Goal: Task Accomplishment & Management: Complete application form

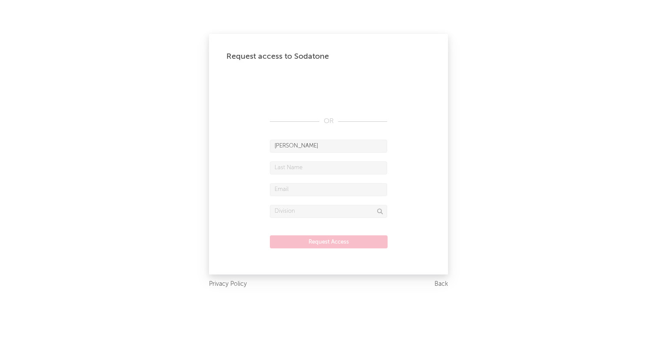
type input "[PERSON_NAME]"
click at [314, 174] on input "text" at bounding box center [328, 167] width 117 height 13
type input "[PERSON_NAME]"
click at [304, 193] on input "text" at bounding box center [328, 189] width 117 height 13
type input "[PERSON_NAME][EMAIL_ADDRESS][PERSON_NAME][DOMAIN_NAME]"
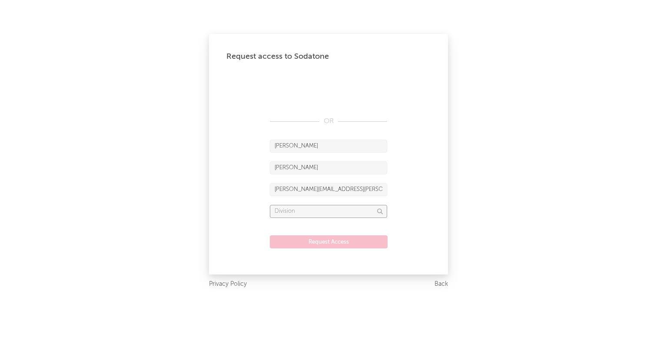
click at [283, 211] on input "text" at bounding box center [328, 211] width 117 height 13
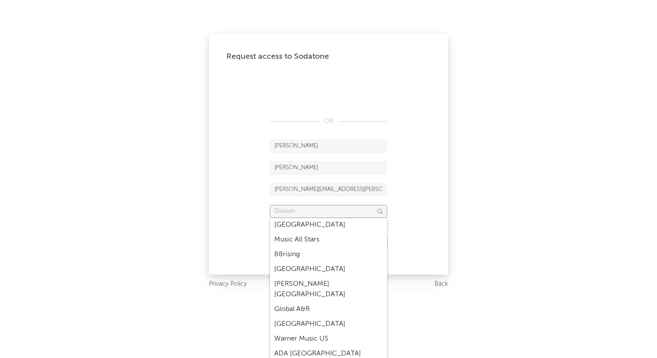
scroll to position [73, 0]
click at [300, 300] on div "Global A&R" at bounding box center [328, 307] width 117 height 15
type input "Global A&R"
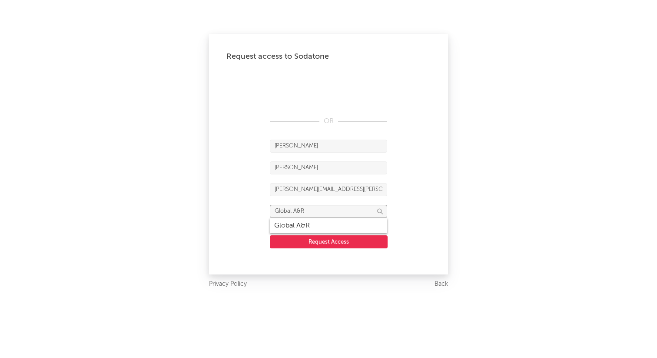
click at [318, 212] on input "Global A&R" at bounding box center [328, 211] width 117 height 13
click at [314, 241] on button "Request Access" at bounding box center [329, 241] width 118 height 13
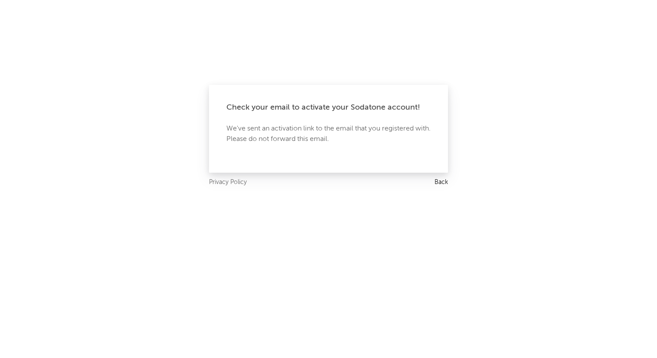
click at [440, 180] on link "Back" at bounding box center [441, 182] width 13 height 11
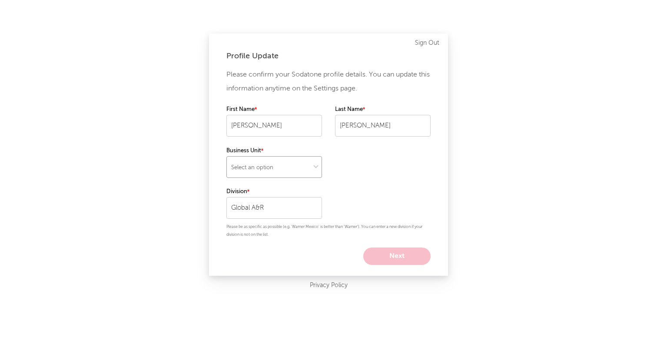
click at [296, 168] on select "Select an option" at bounding box center [275, 167] width 96 height 22
select select "other"
click at [385, 257] on button "Next" at bounding box center [397, 255] width 67 height 17
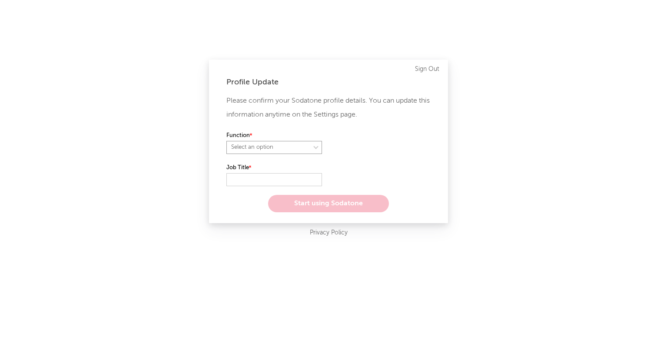
click at [297, 150] on select "Select an option" at bounding box center [275, 147] width 96 height 13
click at [369, 150] on select "Select an option" at bounding box center [383, 147] width 96 height 13
click at [303, 150] on select at bounding box center [275, 147] width 96 height 13
select select "anr"
click at [352, 148] on select "Select an option" at bounding box center [383, 147] width 96 height 13
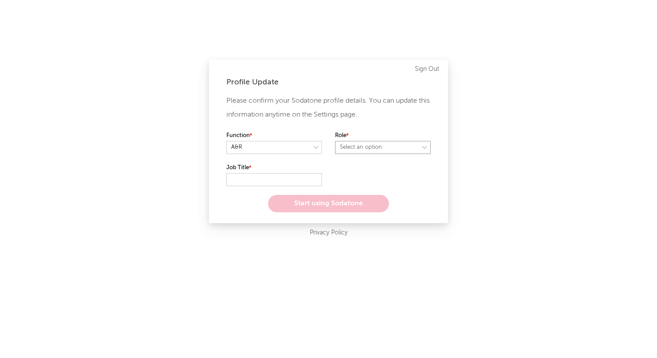
select select "assistant_coordinator"
click at [288, 182] on input "text" at bounding box center [275, 179] width 96 height 13
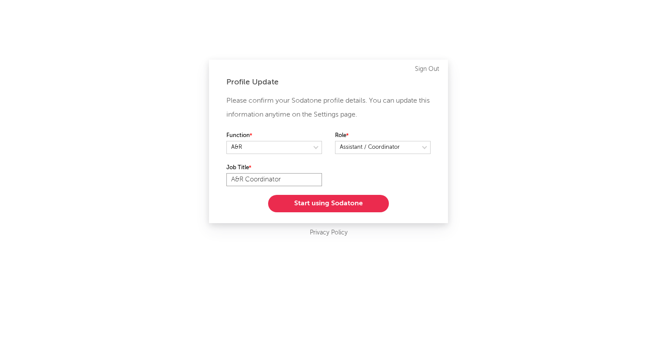
type input "A&R Coordinator"
click at [323, 206] on button "Start using Sodatone" at bounding box center [328, 203] width 121 height 17
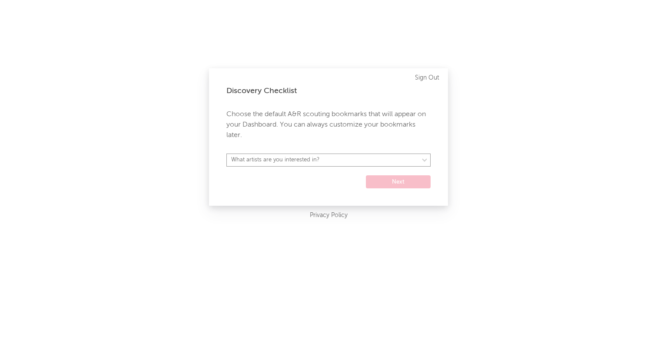
click at [337, 159] on select "What artists are you interested in? Argentina Asia General Australia Austria Be…" at bounding box center [329, 159] width 204 height 13
click at [361, 163] on select "What artists are you interested in? Argentina Asia General Australia Austria Be…" at bounding box center [329, 159] width 204 height 13
select select "71"
click at [379, 184] on button "Next" at bounding box center [398, 181] width 65 height 13
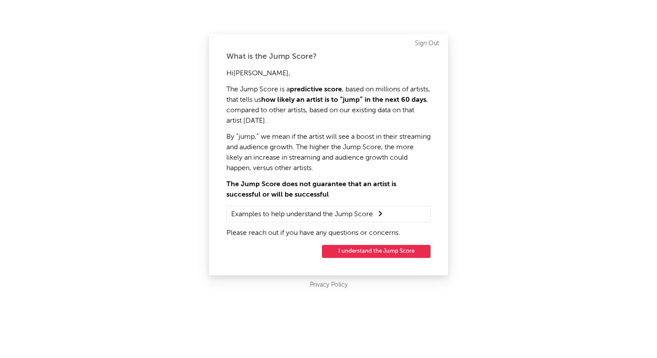
click at [363, 213] on summary "Examples to help understand the Jump Score" at bounding box center [328, 213] width 195 height 11
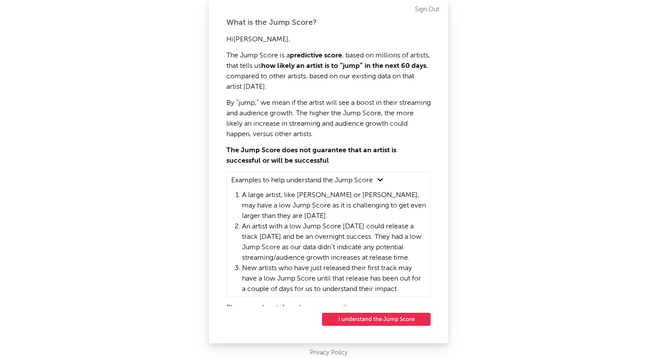
scroll to position [7, 0]
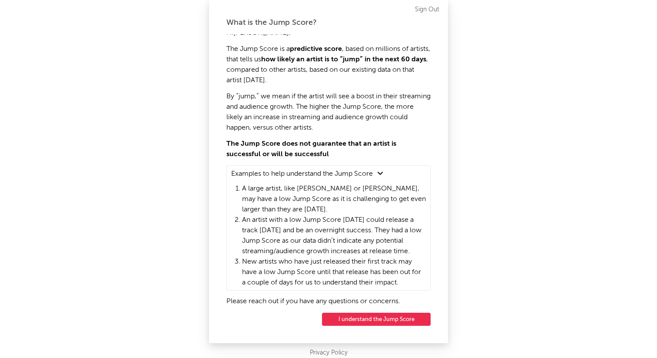
click at [382, 321] on button "I understand the Jump Score" at bounding box center [376, 319] width 109 height 13
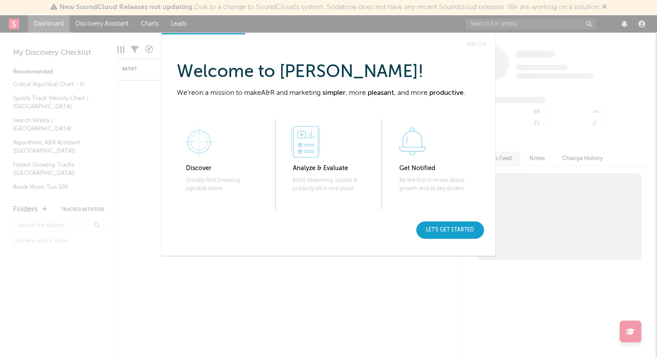
click at [448, 226] on div "Let's get started" at bounding box center [451, 229] width 68 height 17
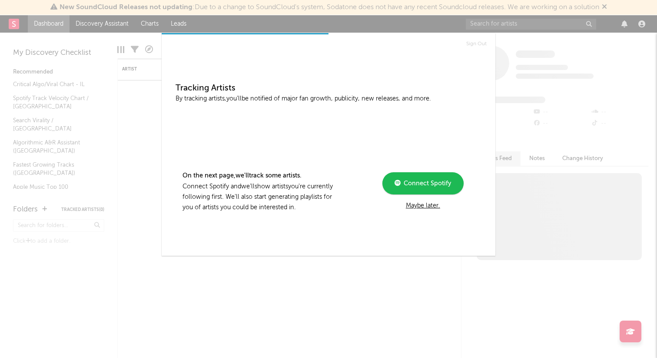
click at [438, 187] on div "Connect Spotify" at bounding box center [423, 183] width 57 height 10
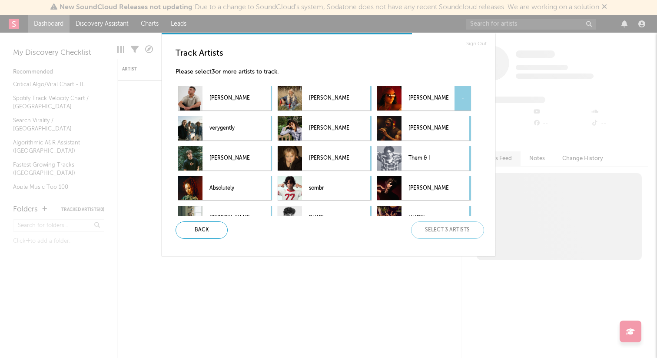
click at [407, 96] on div "תמר ריילי -" at bounding box center [412, 98] width 71 height 24
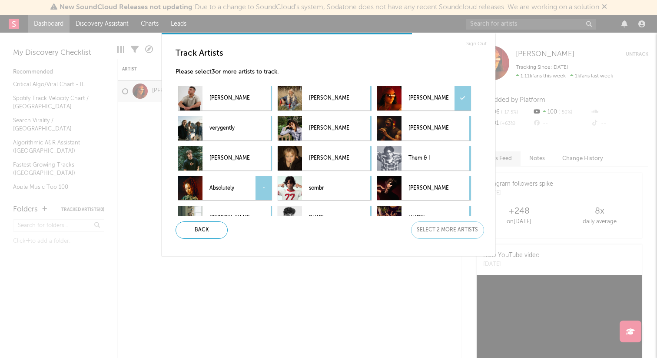
click at [242, 187] on p "Absolutely" at bounding box center [230, 188] width 40 height 20
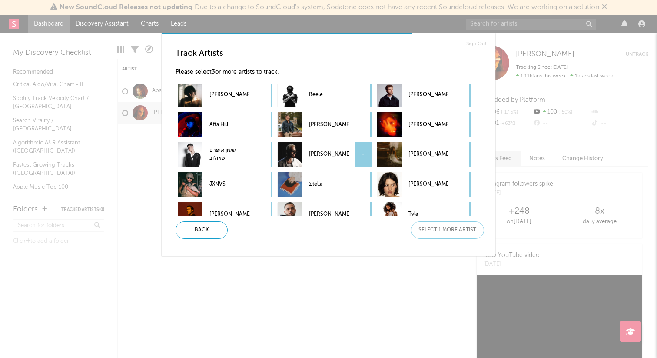
scroll to position [215, 0]
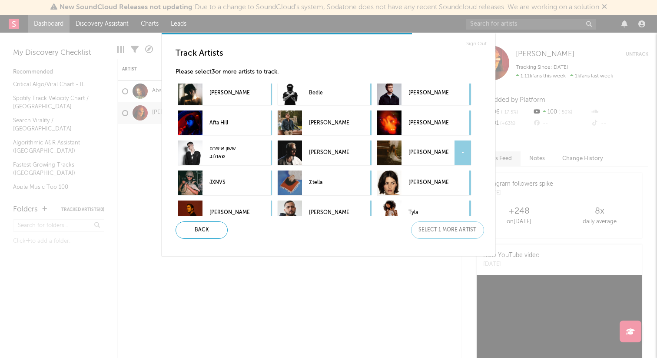
click at [394, 156] on div at bounding box center [389, 152] width 24 height 24
click at [422, 228] on div "Next" at bounding box center [447, 229] width 73 height 17
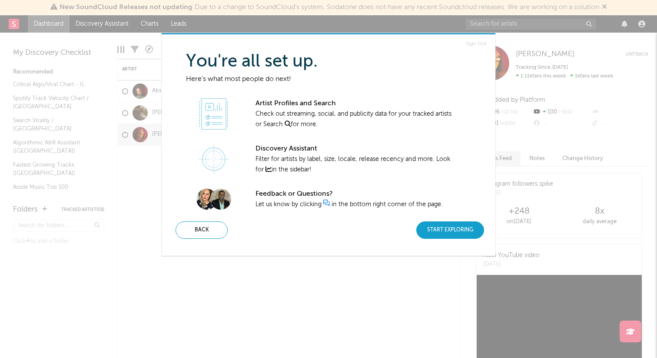
click at [427, 233] on div "Start Exploring" at bounding box center [451, 229] width 68 height 17
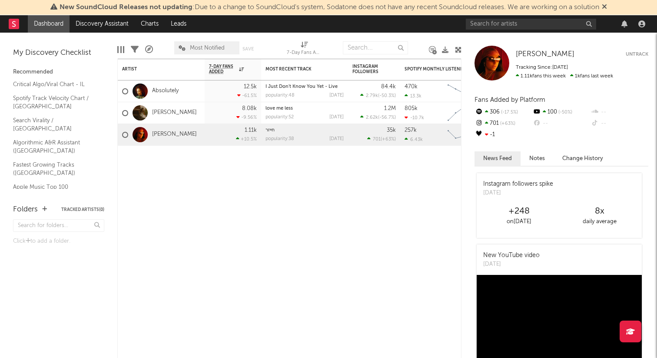
click at [13, 26] on icon at bounding box center [13, 24] width 3 height 6
click at [14, 27] on rect at bounding box center [14, 24] width 10 height 10
click at [125, 23] on link "Discovery Assistant" at bounding box center [102, 23] width 65 height 17
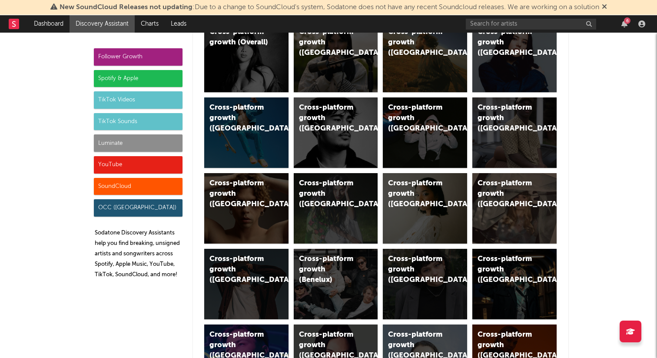
scroll to position [84, 0]
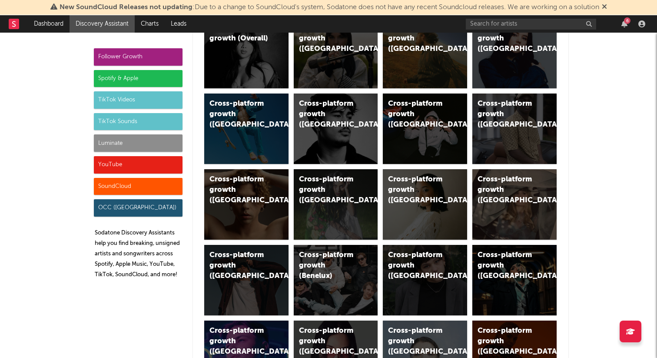
click at [145, 143] on div "Luminate" at bounding box center [138, 142] width 89 height 17
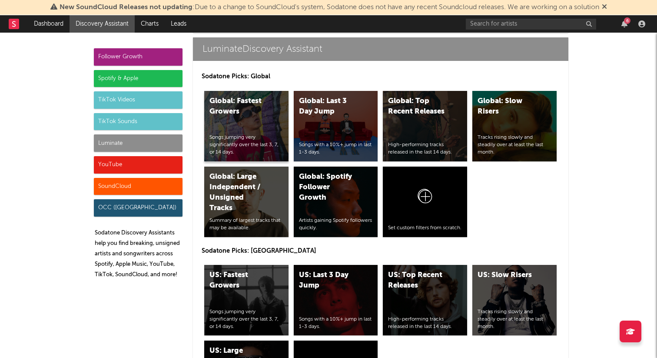
scroll to position [3738, 0]
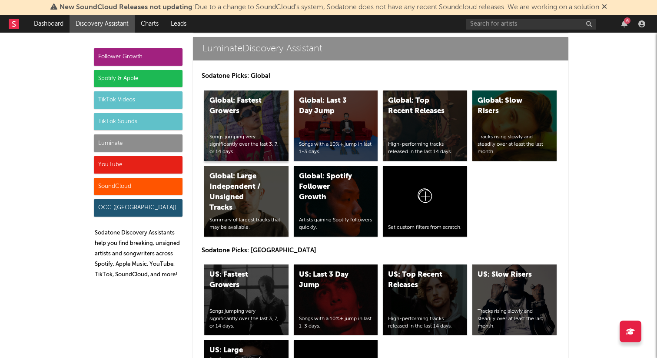
click at [247, 120] on div "Global: Fastest Growers Songs jumping very significantly over the last 3, 7, or…" at bounding box center [246, 125] width 84 height 70
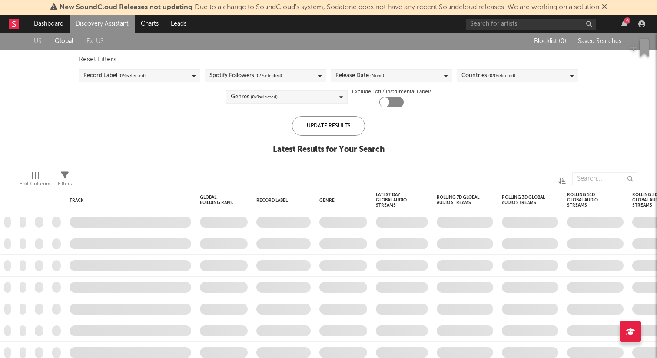
checkbox input "true"
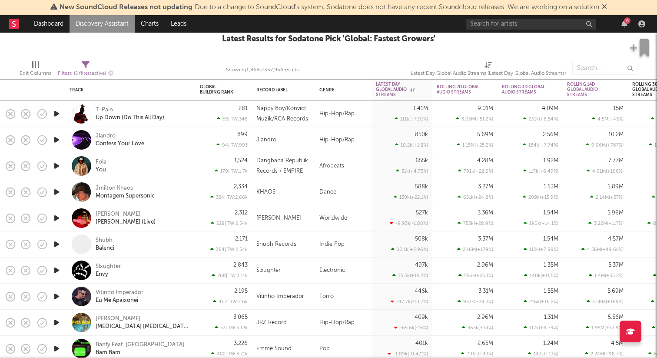
click at [628, 323] on div at bounding box center [631, 331] width 22 height 22
click at [299, 48] on div "Update Results Latest Results for Sodatone Pick ' Global: Fastest Growers '" at bounding box center [329, 29] width 214 height 47
